Goal: Obtain resource: Download file/media

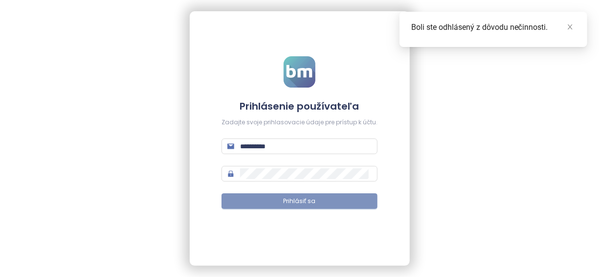
click at [341, 196] on button "Prihlásiť sa" at bounding box center [299, 201] width 156 height 16
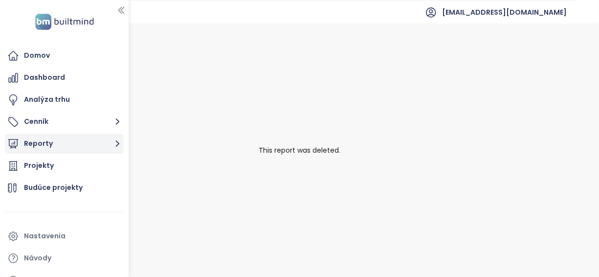
click at [95, 145] on button "Reporty" at bounding box center [64, 144] width 119 height 20
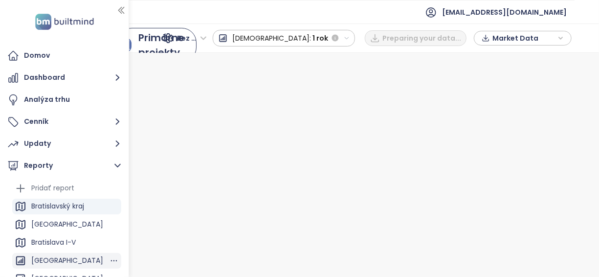
click at [85, 260] on div "[GEOGRAPHIC_DATA]" at bounding box center [67, 260] width 72 height 12
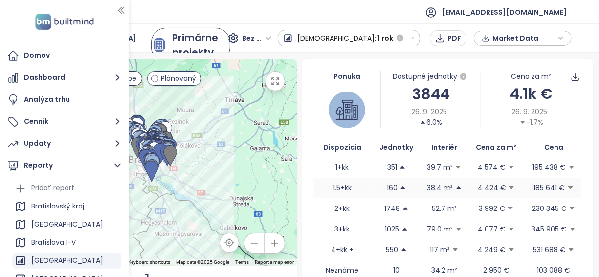
click at [340, 196] on td "1.5+kk" at bounding box center [342, 187] width 57 height 21
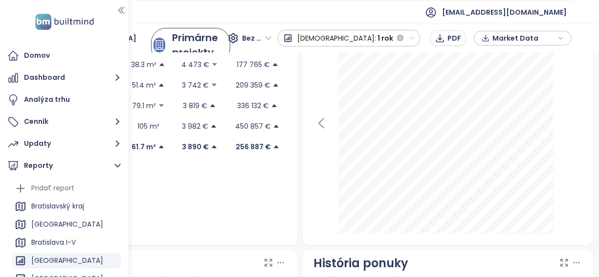
scroll to position [381, 0]
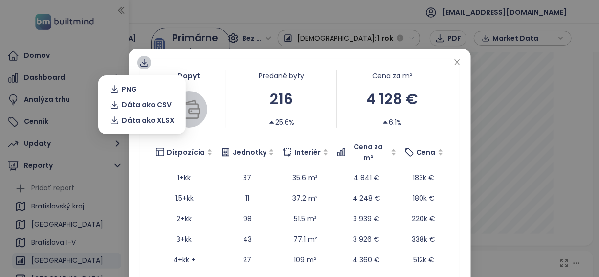
click at [139, 64] on icon at bounding box center [144, 63] width 10 height 10
click at [141, 121] on span "Dáta ako XLSX" at bounding box center [148, 120] width 53 height 11
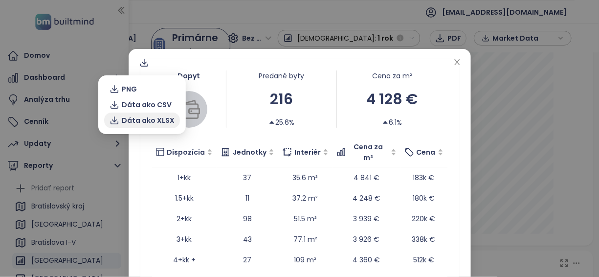
click at [141, 121] on span "Dáta ako XLSX" at bounding box center [148, 120] width 53 height 11
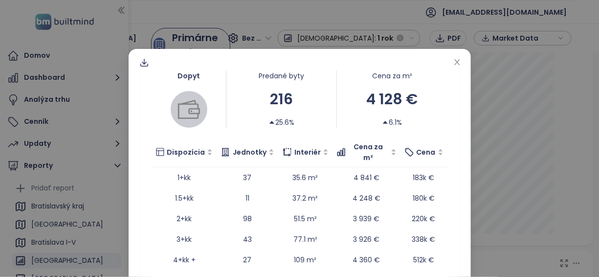
click at [268, 100] on div "216" at bounding box center [281, 98] width 110 height 23
